Goal: Task Accomplishment & Management: Manage account settings

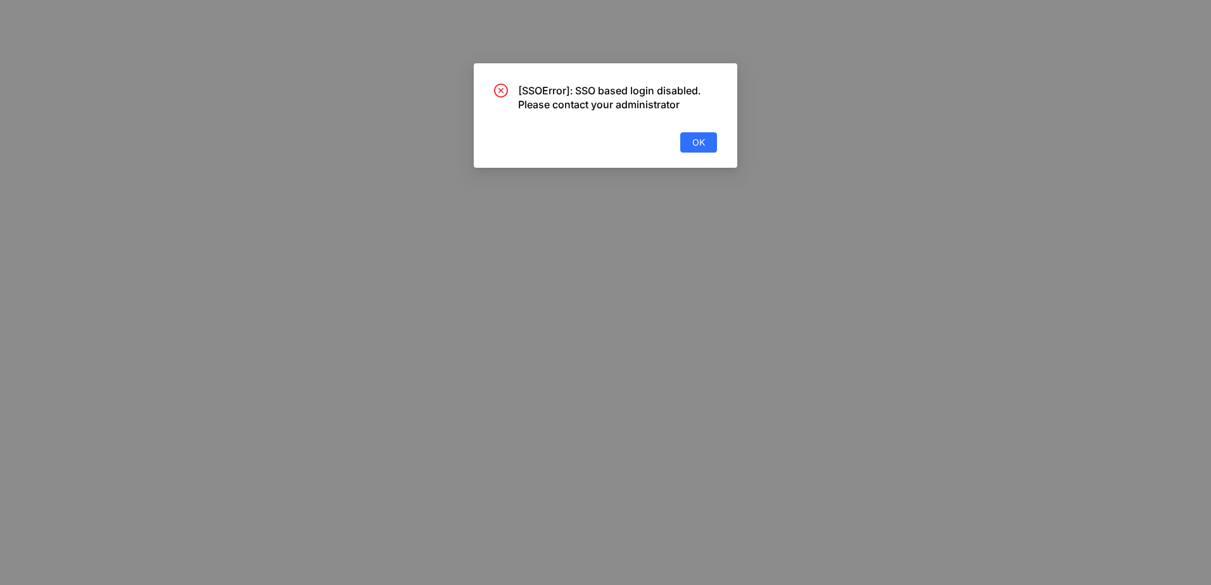
click at [335, 102] on div "[SSOError]: SSO based login disabled. Please contact your administrator OK" at bounding box center [605, 292] width 1211 height 585
click at [707, 146] on button "OK" at bounding box center [698, 142] width 37 height 20
